Goal: Task Accomplishment & Management: Complete application form

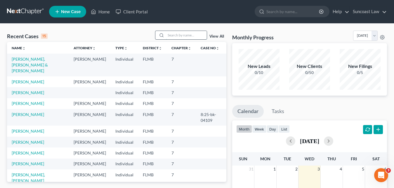
click at [179, 34] on input "search" at bounding box center [186, 35] width 41 height 8
click at [171, 35] on input "search" at bounding box center [186, 35] width 41 height 8
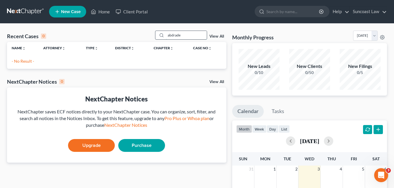
click at [172, 35] on input "abdrade" at bounding box center [186, 35] width 41 height 8
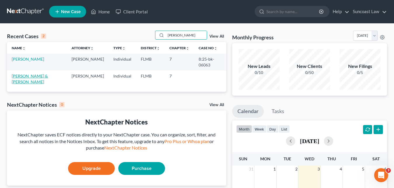
type input "[PERSON_NAME]"
click at [46, 74] on link "[PERSON_NAME] & [PERSON_NAME]" at bounding box center [30, 79] width 36 height 11
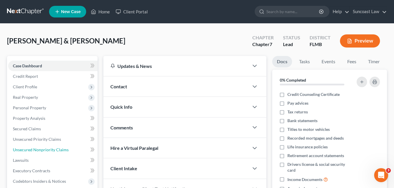
drag, startPoint x: 43, startPoint y: 151, endPoint x: 89, endPoint y: 140, distance: 47.0
click at [43, 151] on span "Unsecured Nonpriority Claims" at bounding box center [41, 149] width 56 height 5
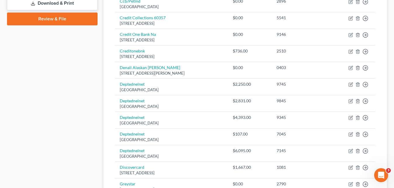
scroll to position [292, 0]
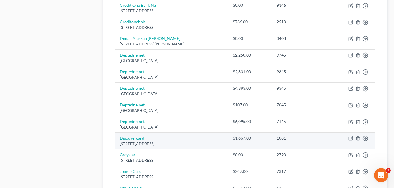
click at [137, 137] on link "Discovercard" at bounding box center [132, 138] width 25 height 5
select select "46"
select select "2"
select select "0"
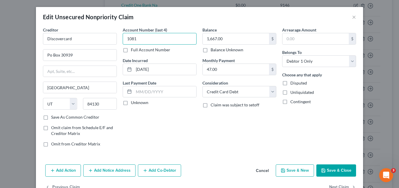
drag, startPoint x: 137, startPoint y: 41, endPoint x: 123, endPoint y: 39, distance: 13.2
click at [123, 39] on input "1081" at bounding box center [160, 39] width 74 height 12
click at [352, 18] on button "×" at bounding box center [354, 16] width 4 height 7
